Goal: Task Accomplishment & Management: Complete application form

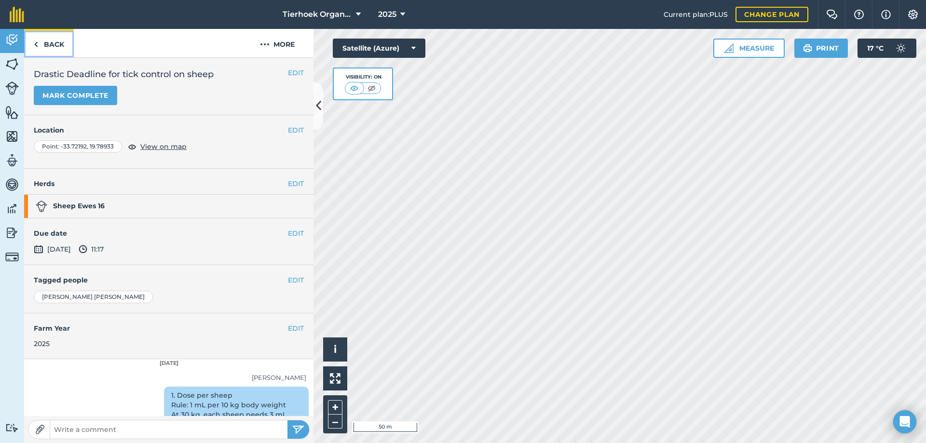
click at [51, 43] on link "Back" at bounding box center [49, 43] width 50 height 28
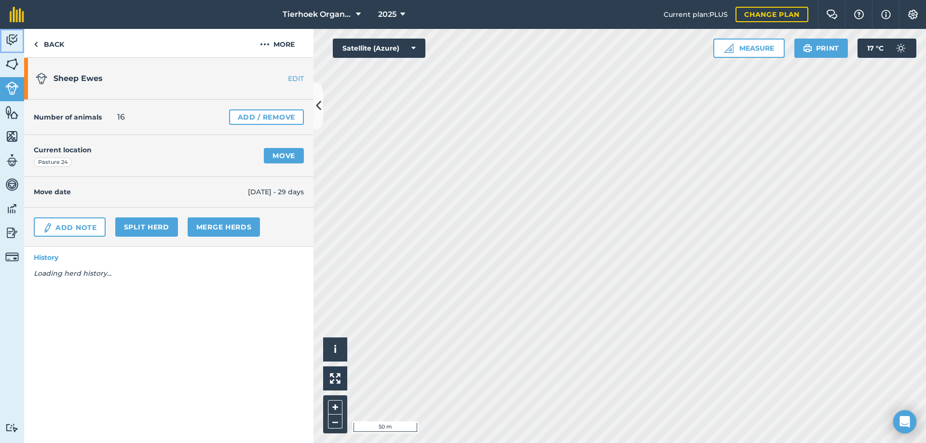
click at [13, 35] on img at bounding box center [11, 40] width 13 height 14
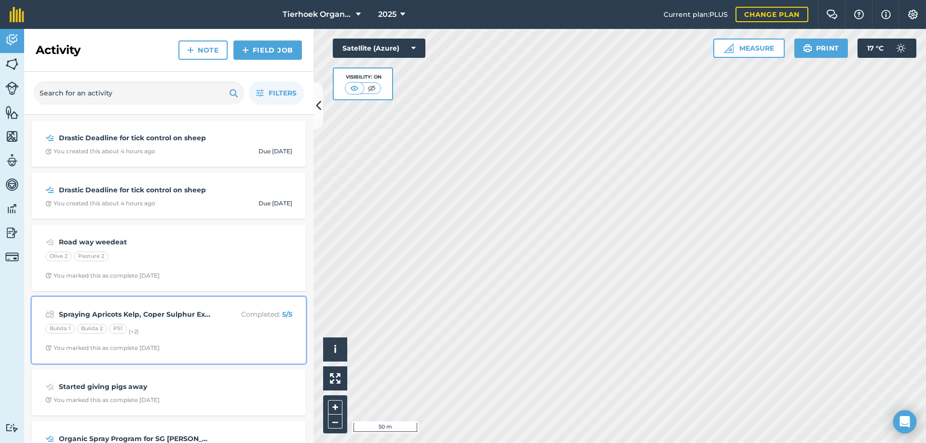
click at [179, 333] on div "Bulida 1 Bulida 2 PS1 (+ 2 )" at bounding box center [168, 330] width 247 height 13
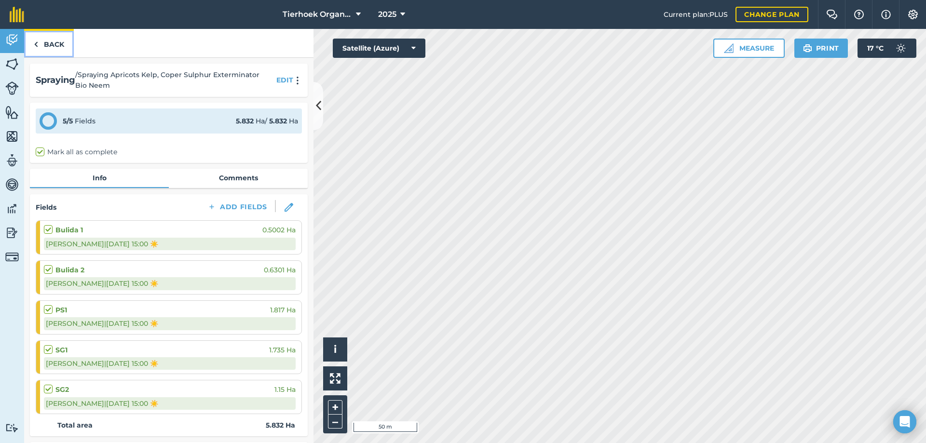
click at [46, 43] on link "Back" at bounding box center [49, 43] width 50 height 28
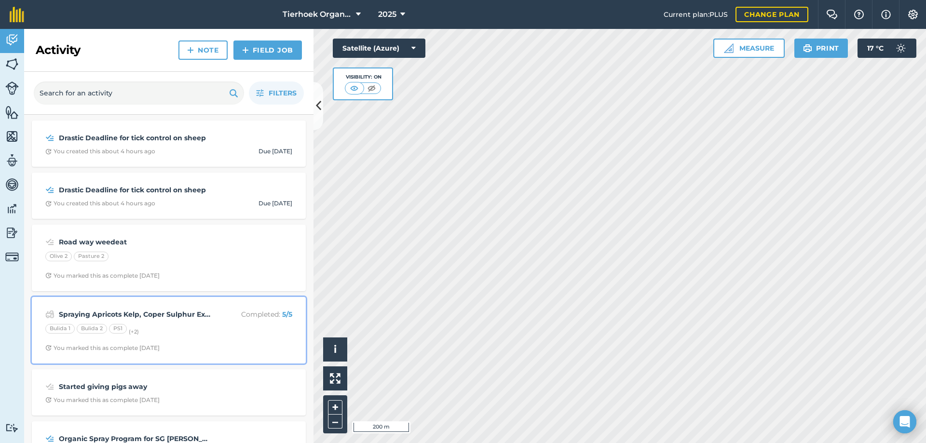
click at [165, 322] on div "Spraying Apricots Kelp, Coper Sulphur Exterminator Bio Neem Completed : 5 / 5 B…" at bounding box center [169, 330] width 262 height 55
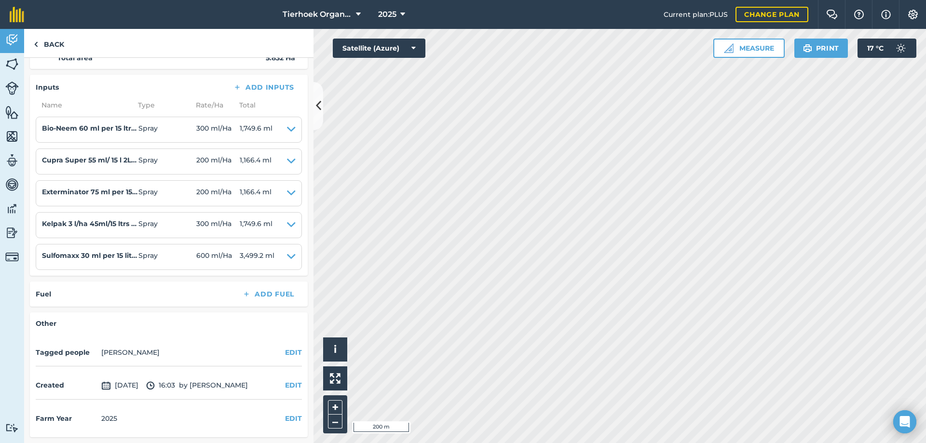
scroll to position [319, 0]
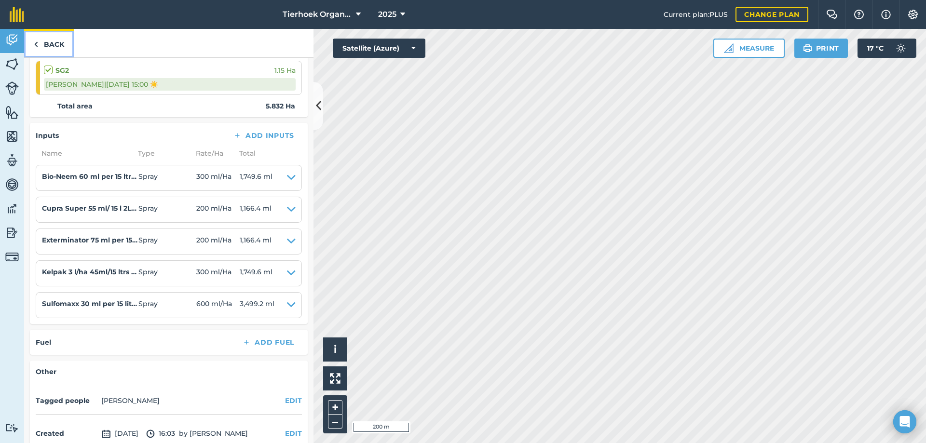
click at [56, 45] on link "Back" at bounding box center [49, 43] width 50 height 28
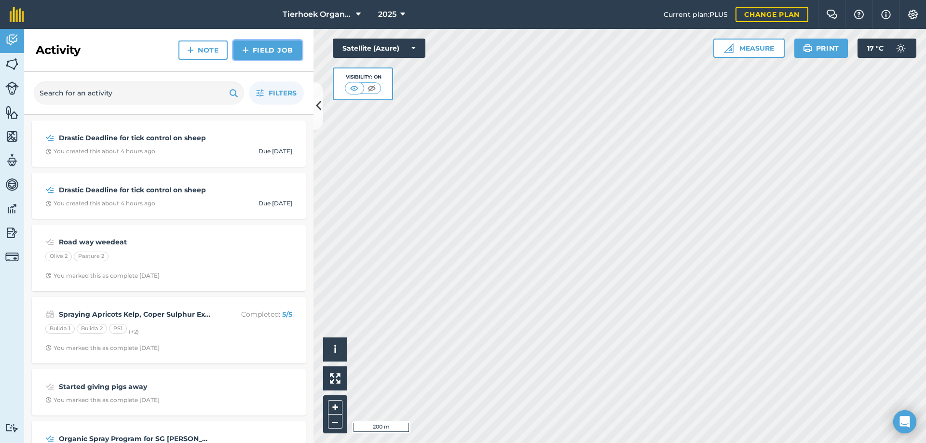
click at [246, 47] on img at bounding box center [245, 50] width 7 height 12
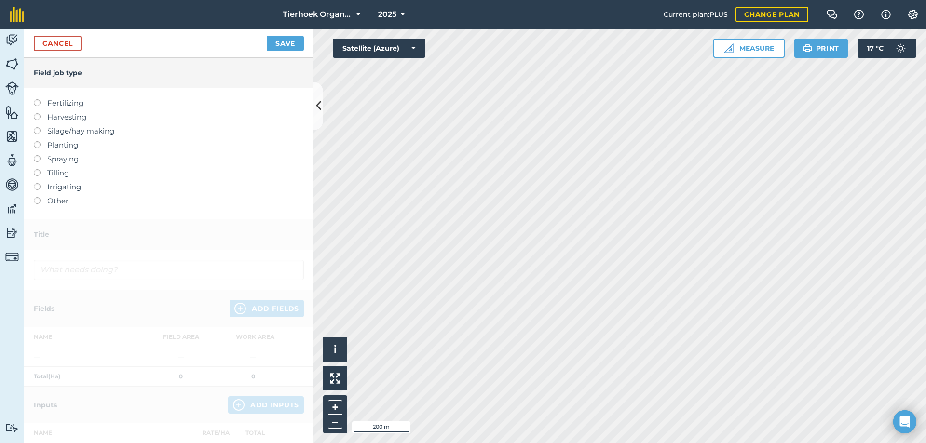
click at [37, 155] on label at bounding box center [40, 155] width 13 height 0
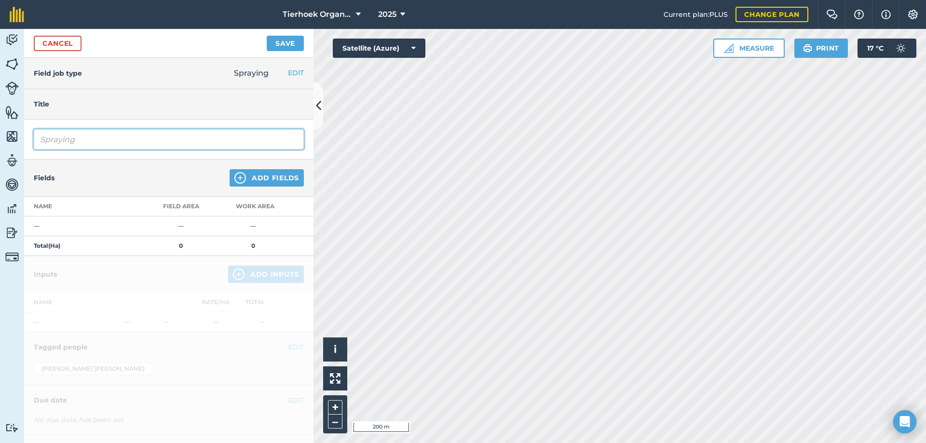
click at [89, 140] on input "Spraying" at bounding box center [169, 139] width 270 height 20
type input "Spraying olives lemons Exterminator Copper sulphur Bio neem"
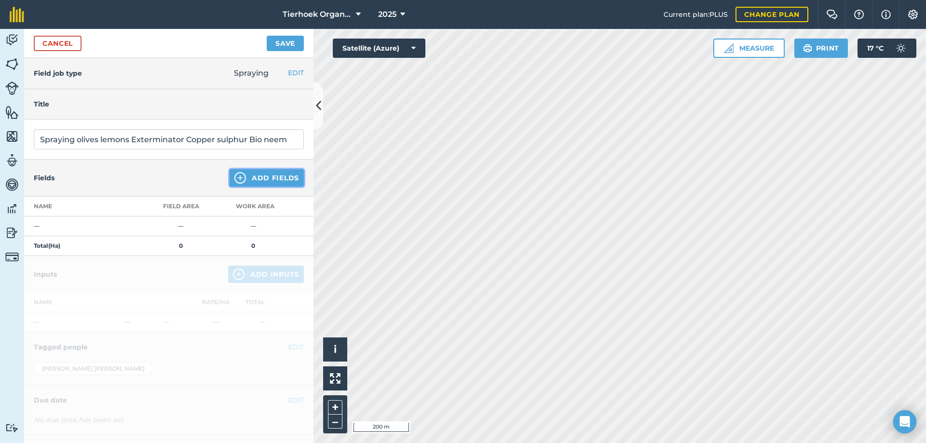
click at [259, 176] on button "Add Fields" at bounding box center [266, 177] width 74 height 17
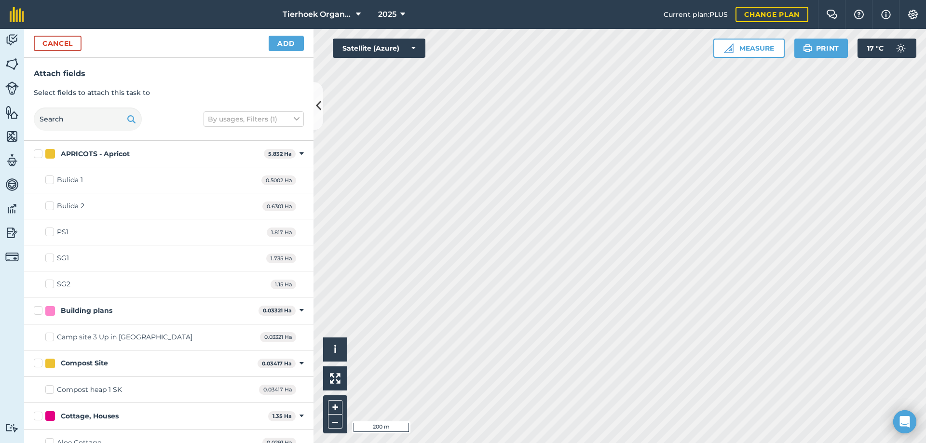
checkbox input "true"
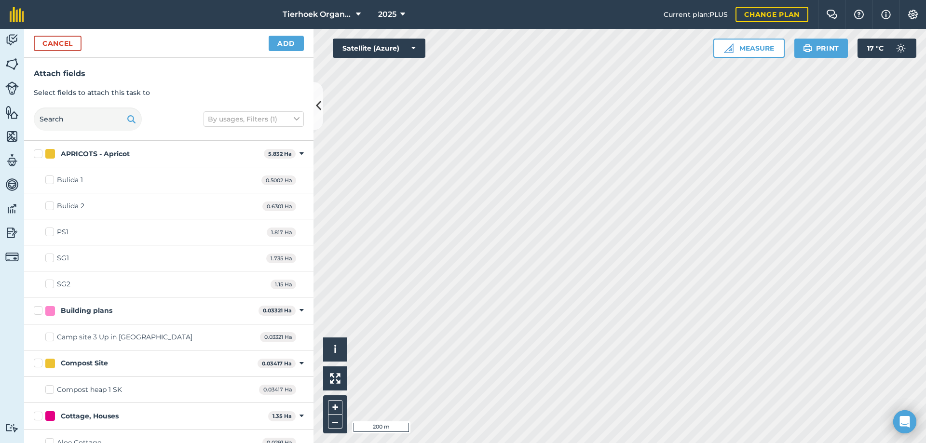
checkbox input "true"
click at [286, 39] on button "Add" at bounding box center [286, 43] width 35 height 15
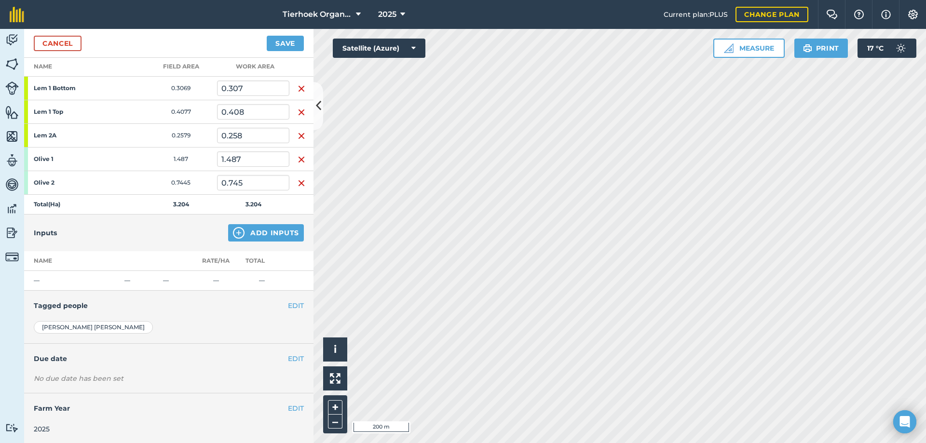
scroll to position [141, 0]
click at [269, 230] on button "Add Inputs" at bounding box center [266, 231] width 76 height 17
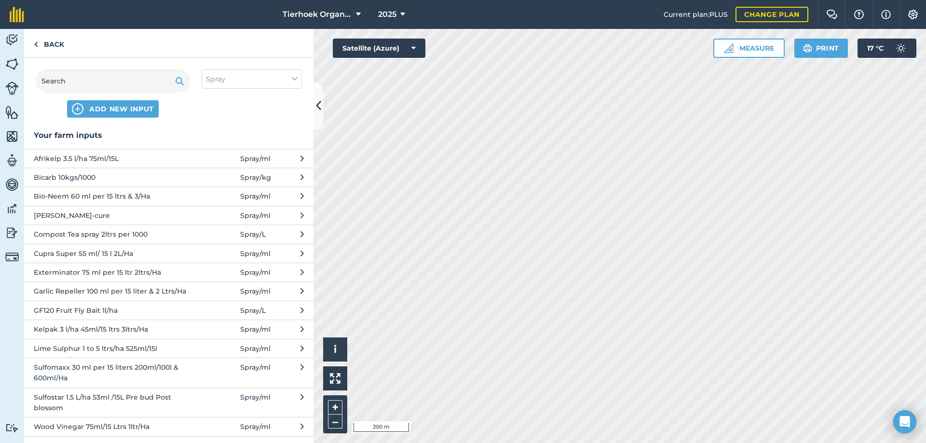
click at [49, 196] on span "Bio-Neem 60 ml per 15 ltrs & 3/Ha" at bounding box center [113, 196] width 158 height 11
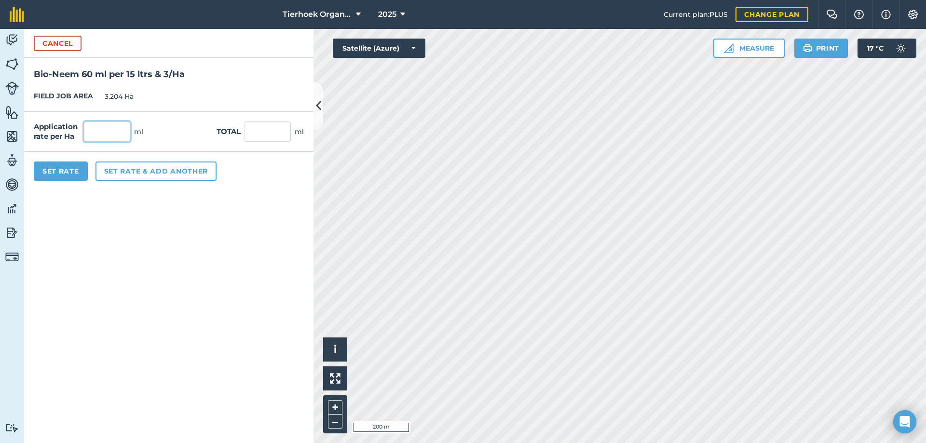
click at [110, 129] on input "text" at bounding box center [107, 131] width 46 height 20
type input "300"
type input "961.2"
click at [122, 174] on button "Set rate & add another" at bounding box center [155, 170] width 121 height 19
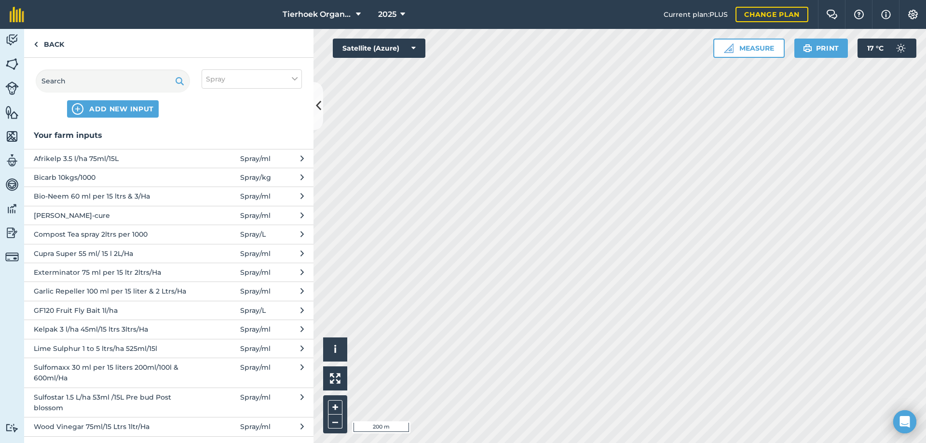
click at [57, 254] on span "Cupra Super 55 ml/ 15 l 2L/Ha" at bounding box center [113, 253] width 158 height 11
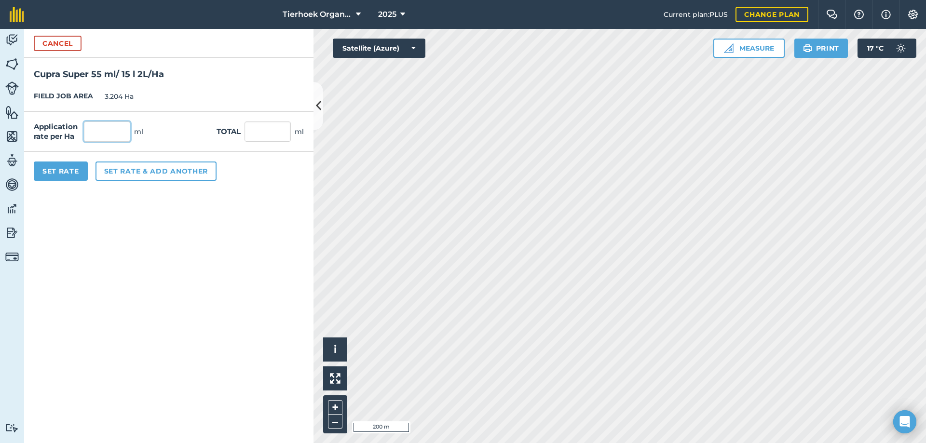
click at [116, 128] on input "text" at bounding box center [107, 131] width 46 height 20
type input "200"
type input "640.8"
click at [118, 169] on button "Set rate & add another" at bounding box center [155, 170] width 121 height 19
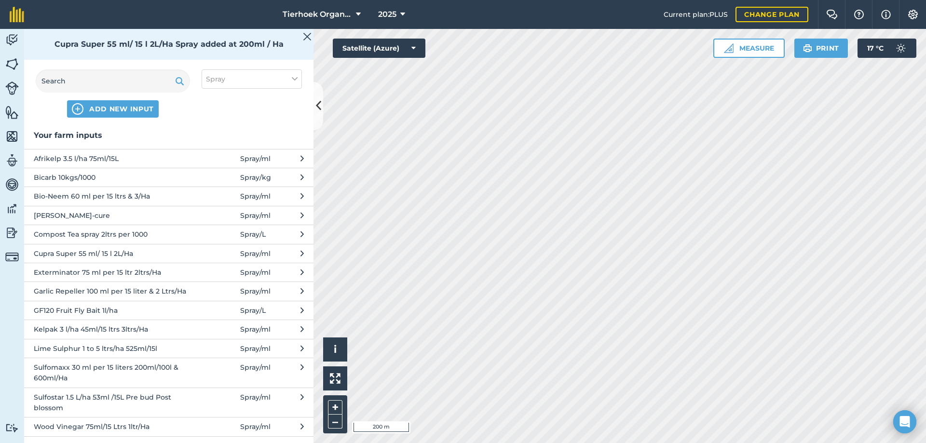
scroll to position [46, 0]
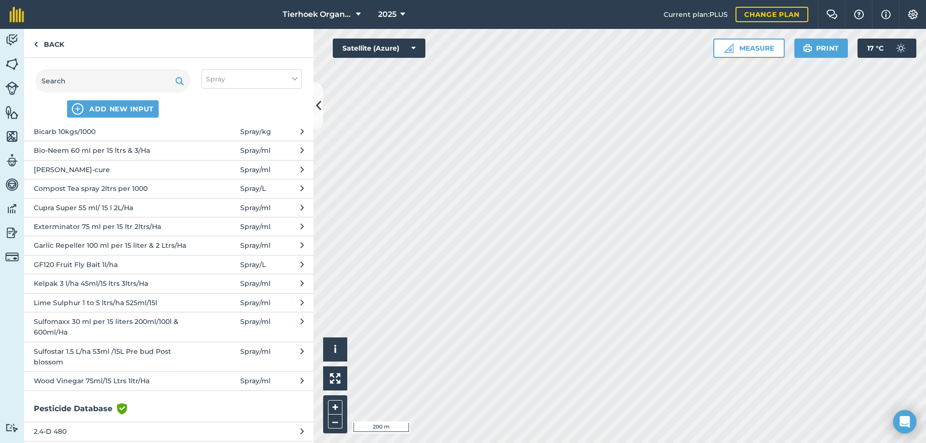
click at [69, 225] on span "Exterminator 75 ml per 15 ltr 2ltrs/Ha" at bounding box center [113, 226] width 158 height 11
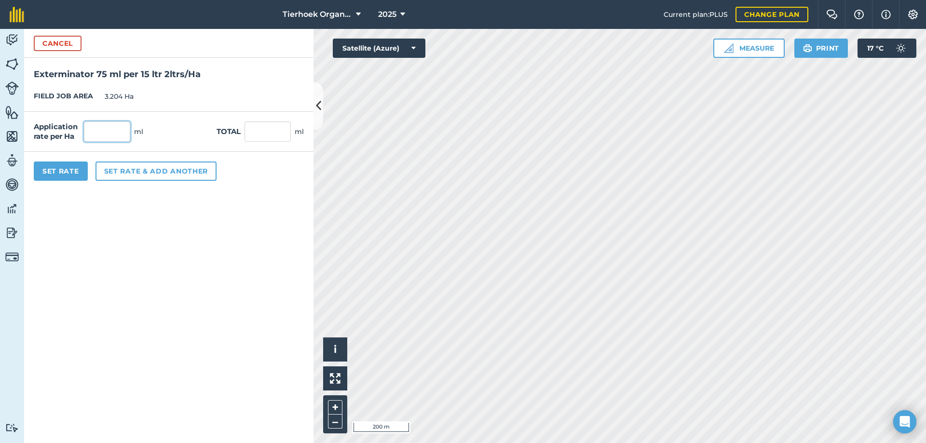
click at [114, 130] on input "text" at bounding box center [107, 131] width 46 height 20
type input "200"
type input "640.8"
click at [106, 169] on button "Set rate & add another" at bounding box center [155, 170] width 121 height 19
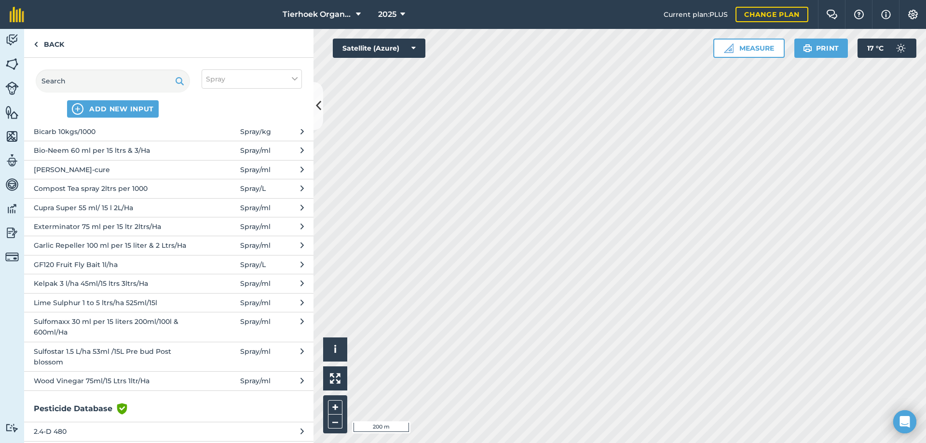
click at [74, 323] on span "Sulfomaxx 30 ml per 15 liters 200ml/100l & 600ml/Ha" at bounding box center [113, 327] width 158 height 22
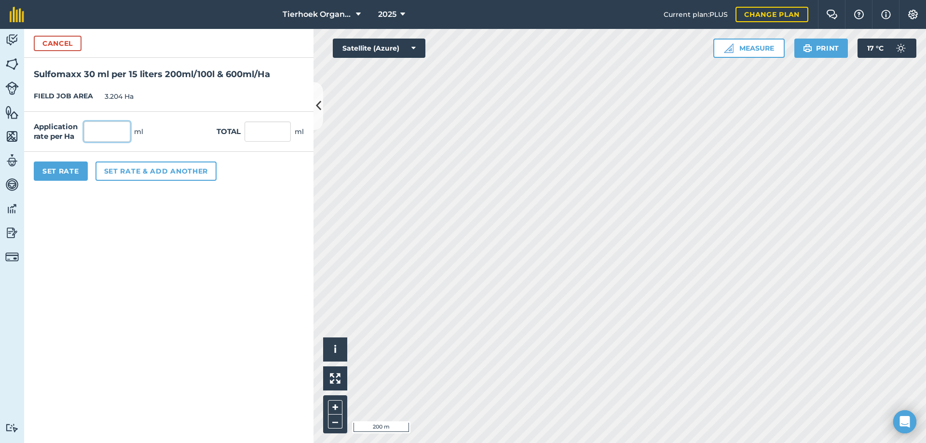
click at [110, 134] on input "text" at bounding box center [107, 131] width 46 height 20
type input "600"
type input "1,922.4"
click at [61, 173] on button "Set Rate" at bounding box center [61, 170] width 54 height 19
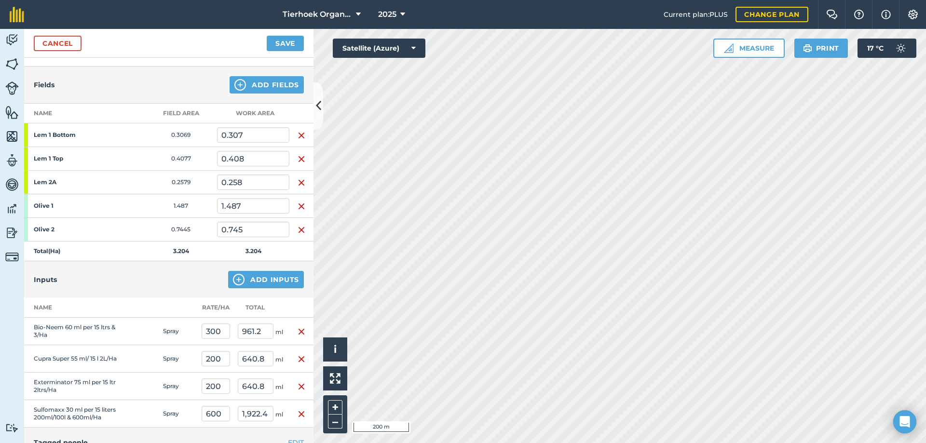
scroll to position [189, 0]
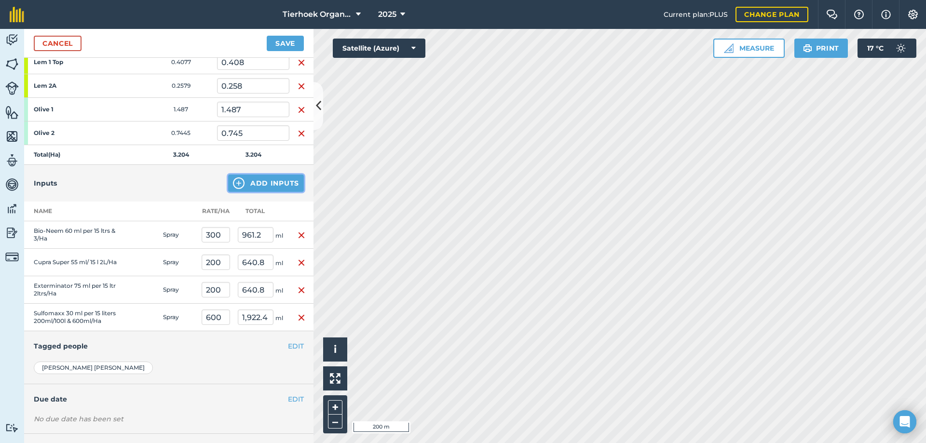
click at [249, 181] on button "Add Inputs" at bounding box center [266, 183] width 76 height 17
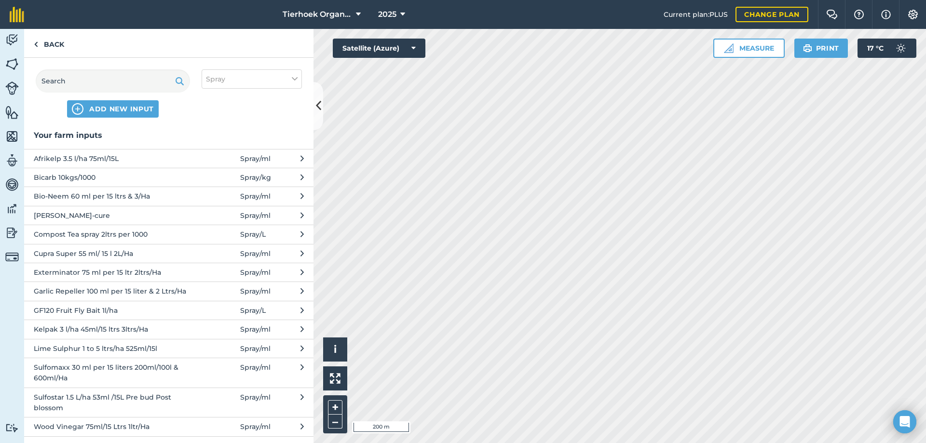
click at [64, 328] on span "Kelpak 3 l/ha 45ml/15 ltrs 3ltrs/Ha" at bounding box center [113, 329] width 158 height 11
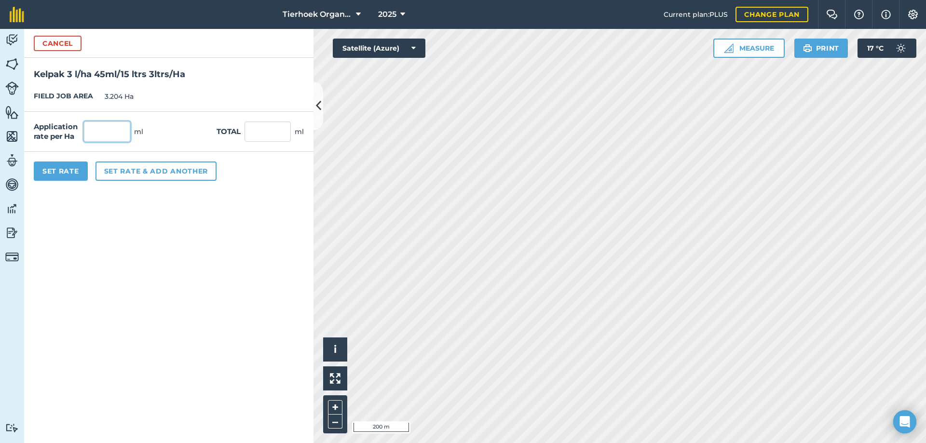
click at [108, 125] on input "text" at bounding box center [107, 131] width 46 height 20
type input "300"
type input "961.2"
click at [66, 169] on button "Set Rate" at bounding box center [61, 170] width 54 height 19
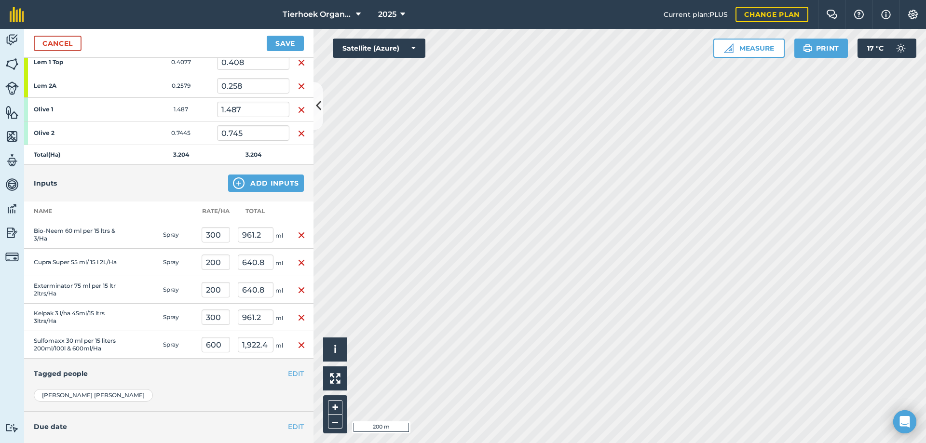
scroll to position [267, 0]
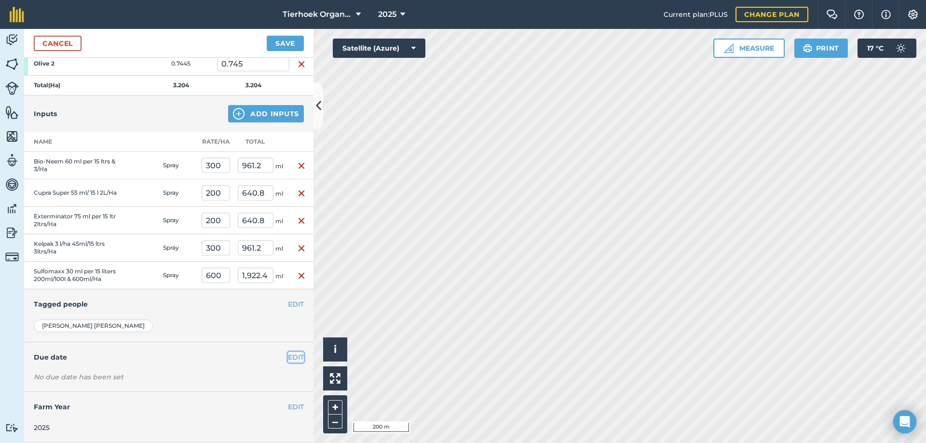
click at [288, 357] on button "EDIT" at bounding box center [296, 357] width 16 height 11
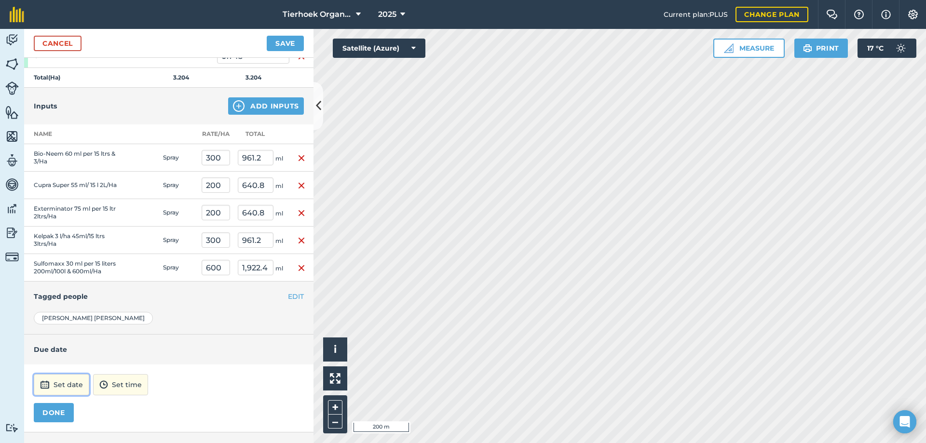
click at [71, 388] on button "Set date" at bounding box center [61, 384] width 55 height 21
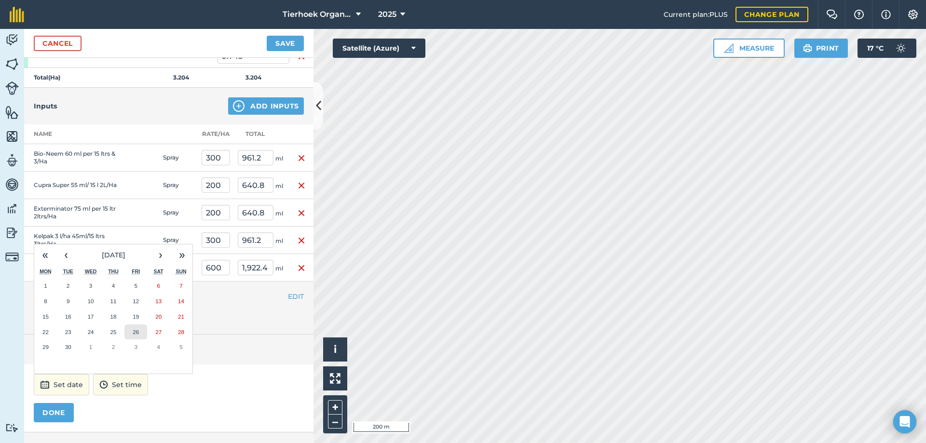
click at [132, 338] on button "26" at bounding box center [135, 331] width 23 height 15
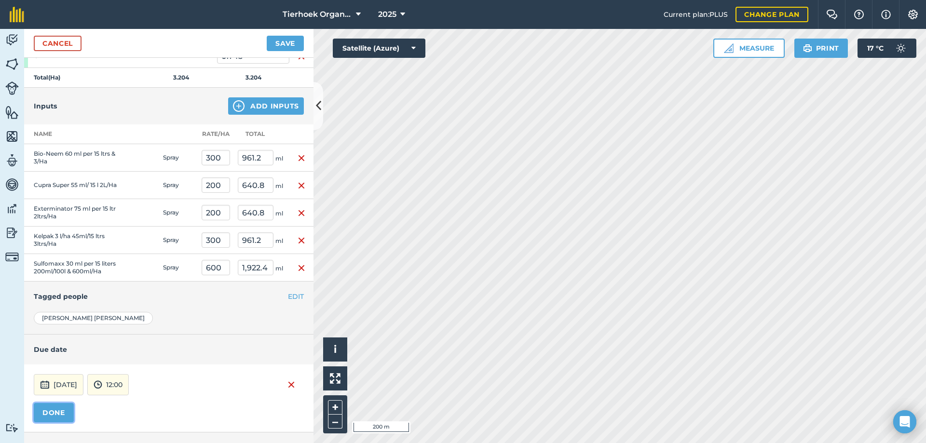
click at [55, 418] on button "DONE" at bounding box center [54, 412] width 40 height 19
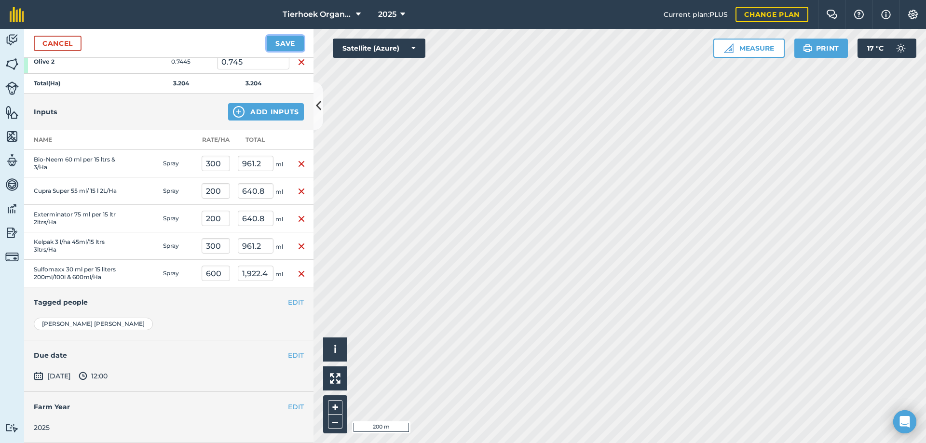
click at [285, 43] on button "Save" at bounding box center [285, 43] width 37 height 15
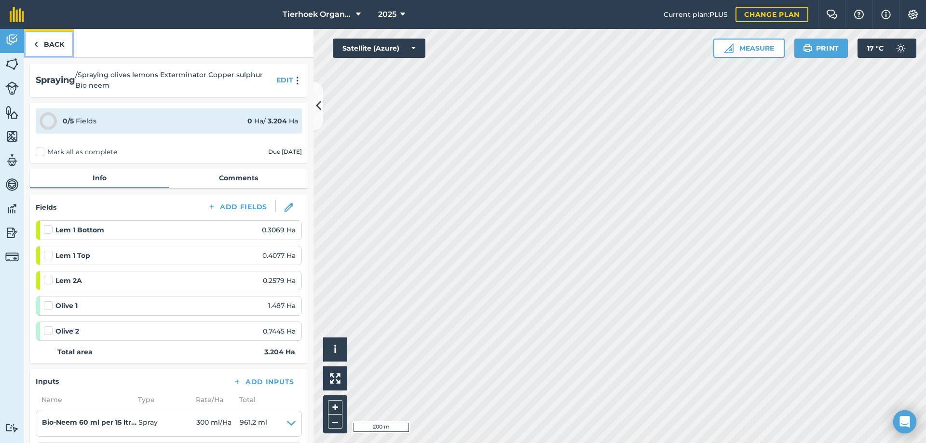
click at [50, 46] on link "Back" at bounding box center [49, 43] width 50 height 28
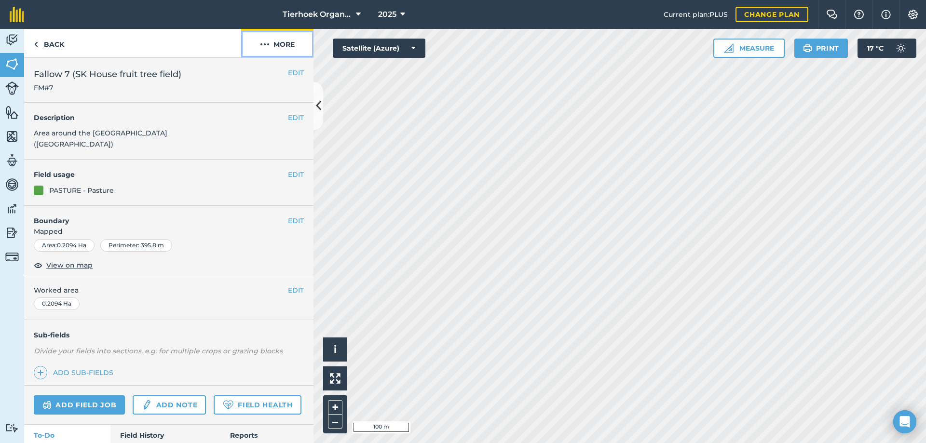
click at [283, 44] on button "More" at bounding box center [277, 43] width 72 height 28
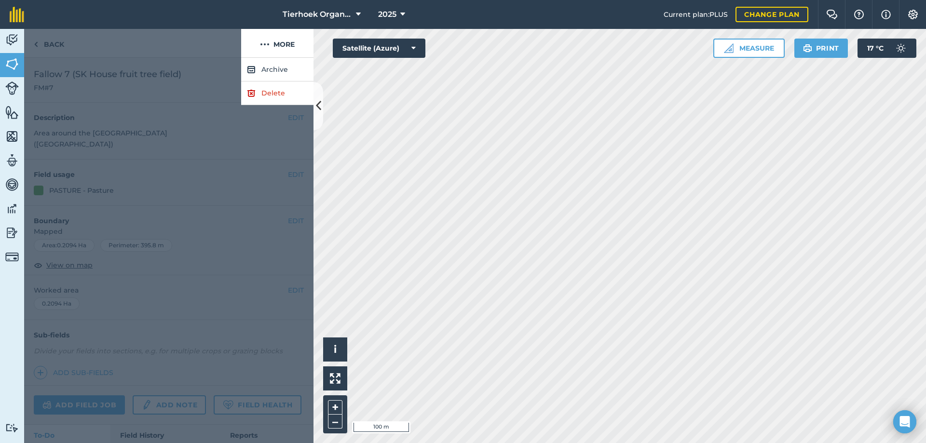
click at [196, 46] on div at bounding box center [132, 43] width 217 height 29
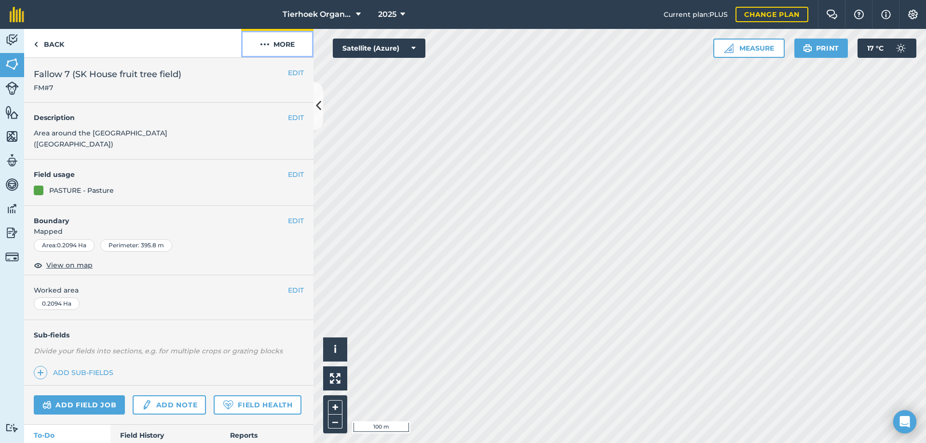
click at [262, 44] on img at bounding box center [265, 45] width 10 height 12
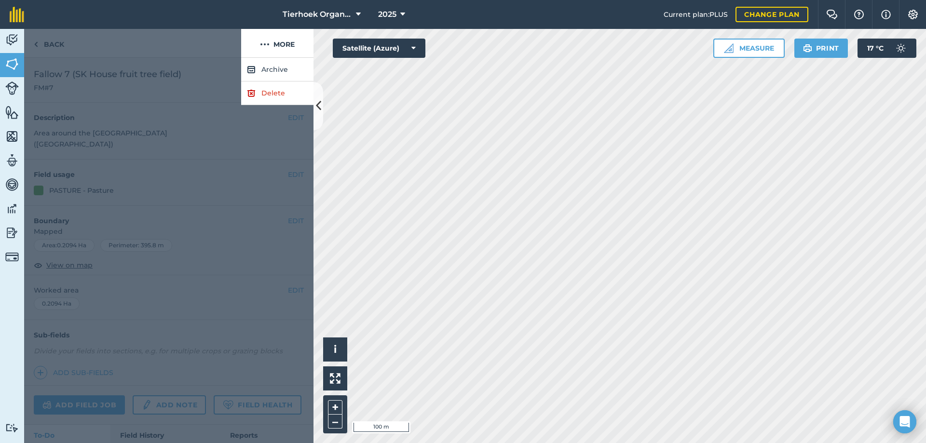
click at [208, 46] on div at bounding box center [132, 43] width 217 height 29
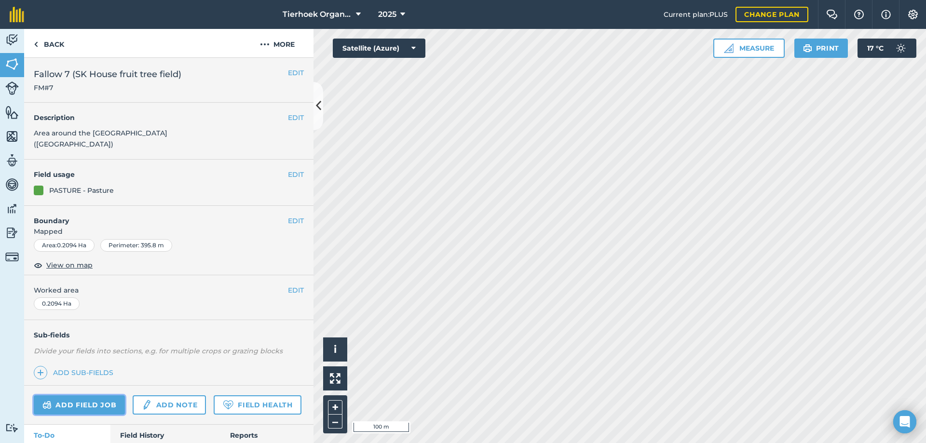
click at [85, 403] on link "Add field job" at bounding box center [79, 404] width 91 height 19
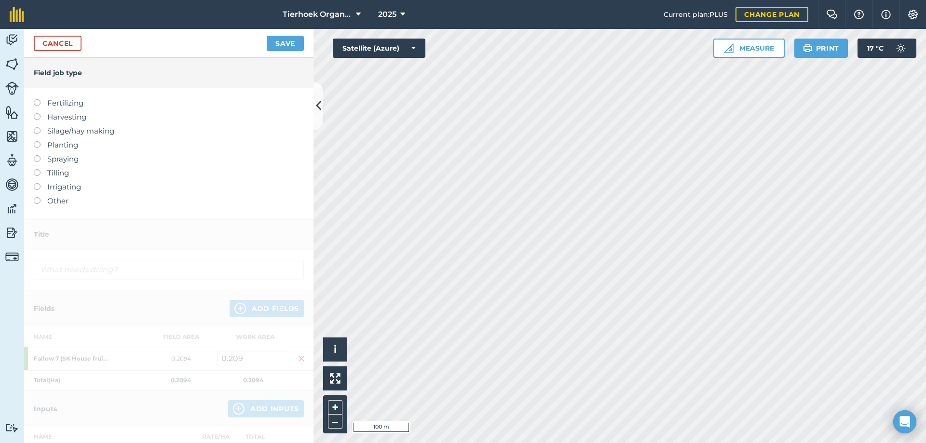
click at [39, 197] on label at bounding box center [40, 197] width 13 height 0
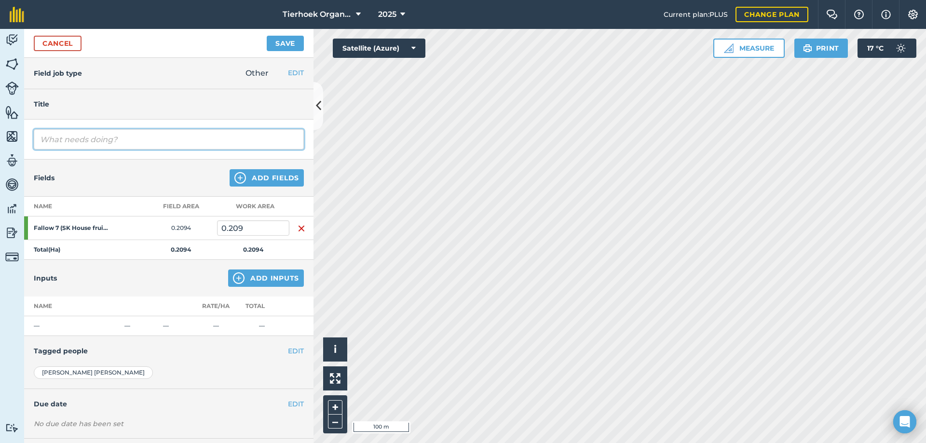
click at [78, 140] on input "text" at bounding box center [169, 139] width 270 height 20
type input "C"
type input "Clean up fruit trees along the side of the Vines"
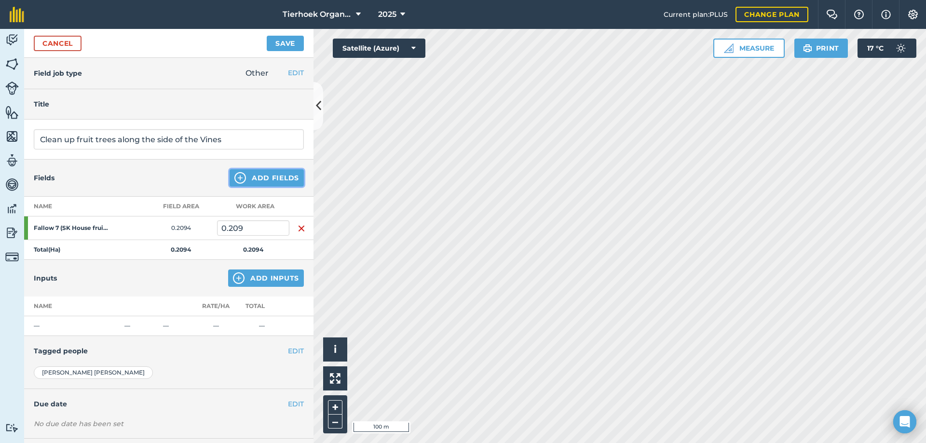
click at [253, 176] on button "Add Fields" at bounding box center [266, 177] width 74 height 17
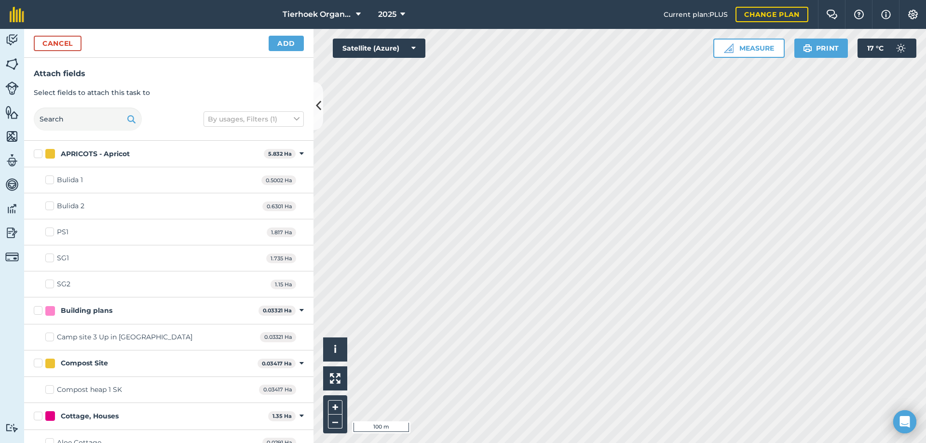
checkbox input "true"
click at [282, 43] on button "Add" at bounding box center [286, 43] width 35 height 15
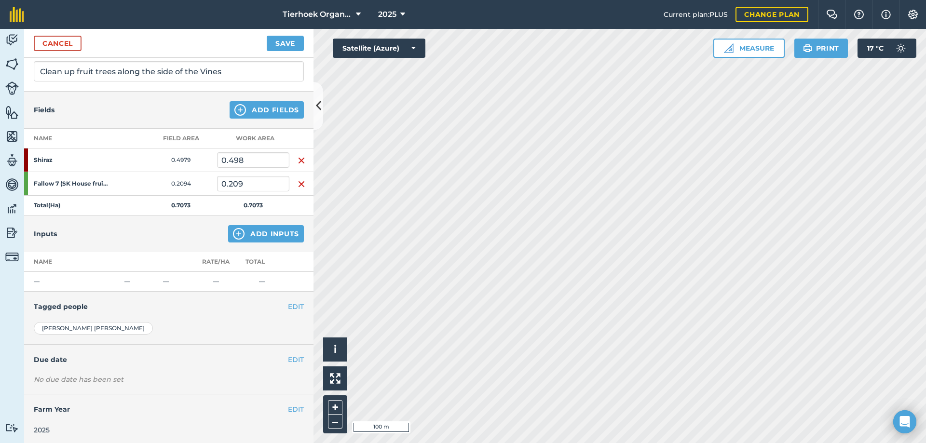
scroll to position [70, 0]
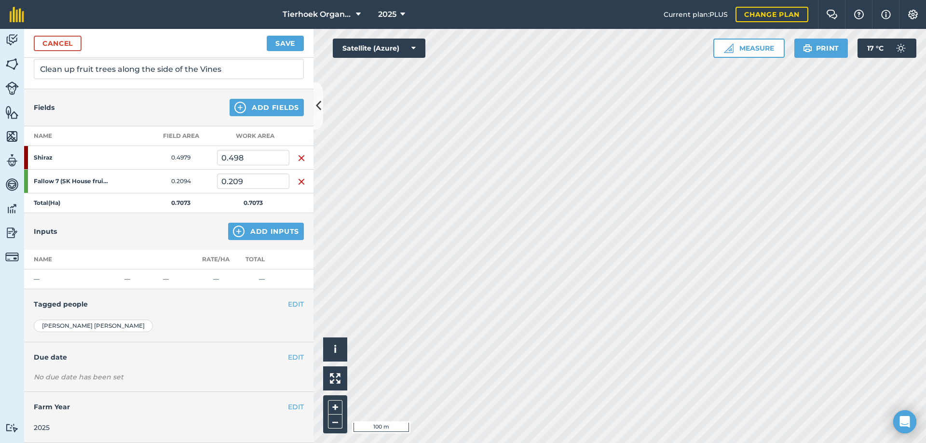
click at [297, 157] on img "button" at bounding box center [301, 158] width 8 height 12
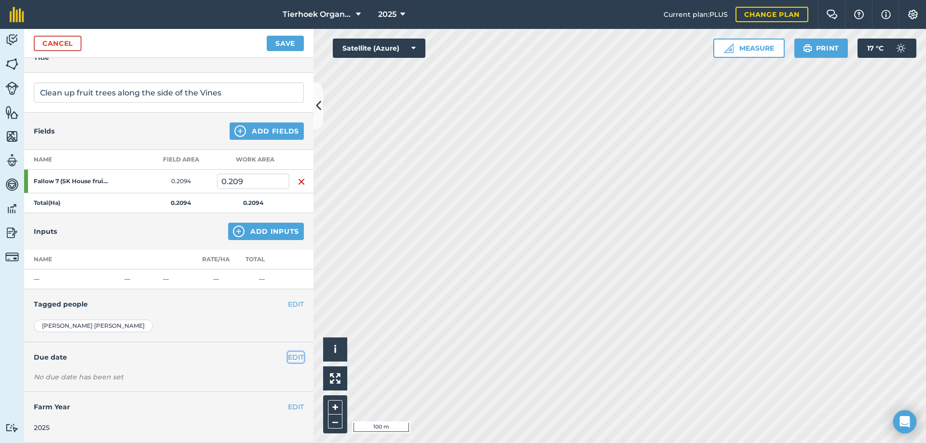
click at [288, 358] on button "EDIT" at bounding box center [296, 357] width 16 height 11
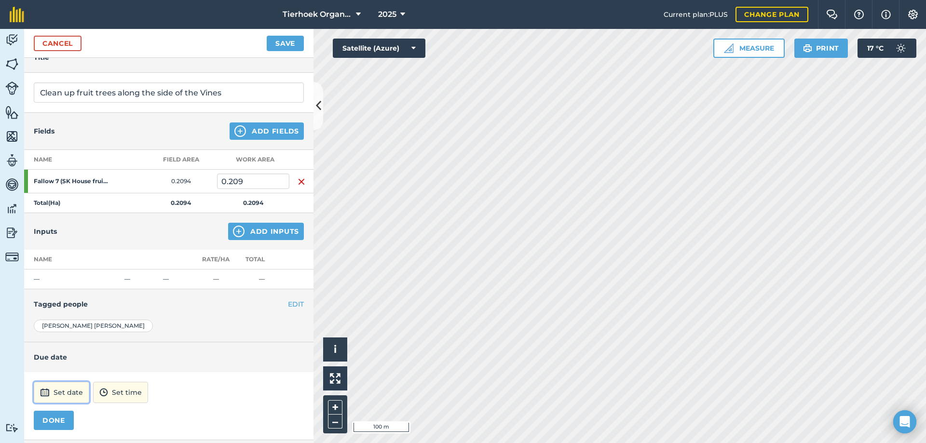
click at [73, 389] on button "Set date" at bounding box center [61, 392] width 55 height 21
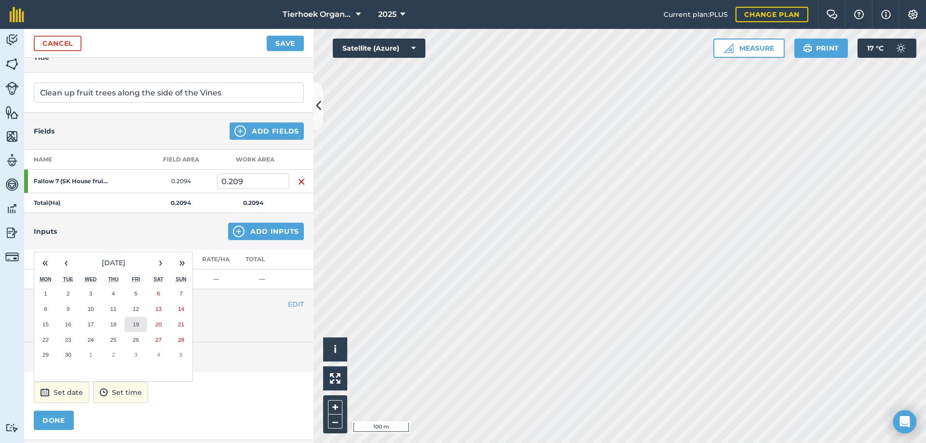
click at [136, 322] on abbr "19" at bounding box center [136, 324] width 6 height 6
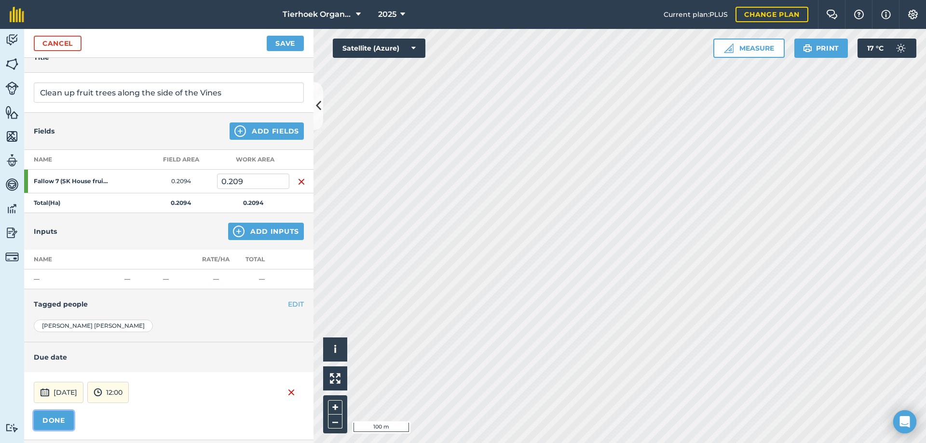
click at [58, 417] on button "DONE" at bounding box center [54, 420] width 40 height 19
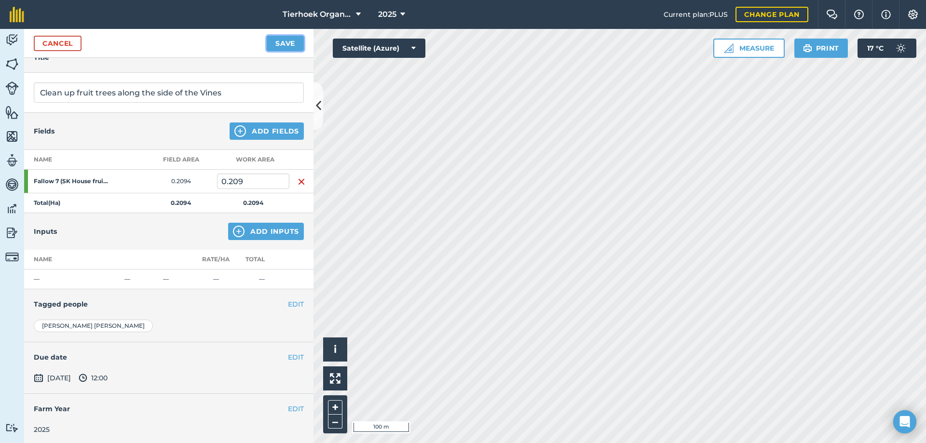
click at [282, 44] on button "Save" at bounding box center [285, 43] width 37 height 15
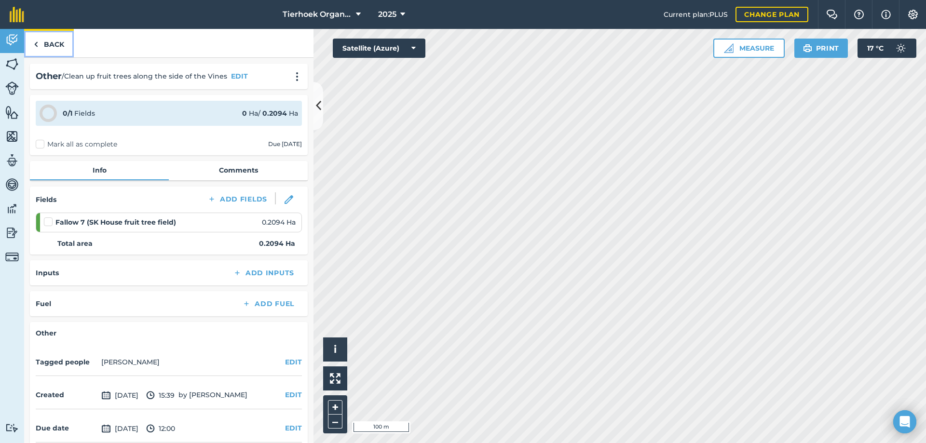
click at [54, 43] on link "Back" at bounding box center [49, 43] width 50 height 28
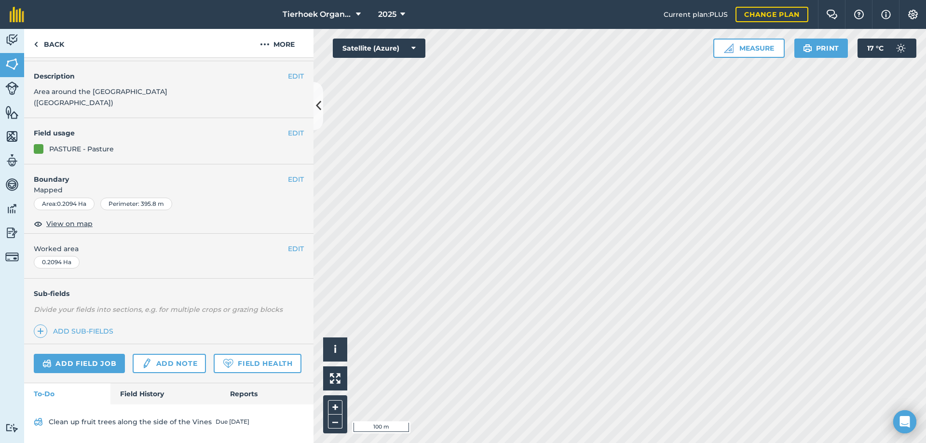
scroll to position [68, 0]
